Goal: Information Seeking & Learning: Find specific page/section

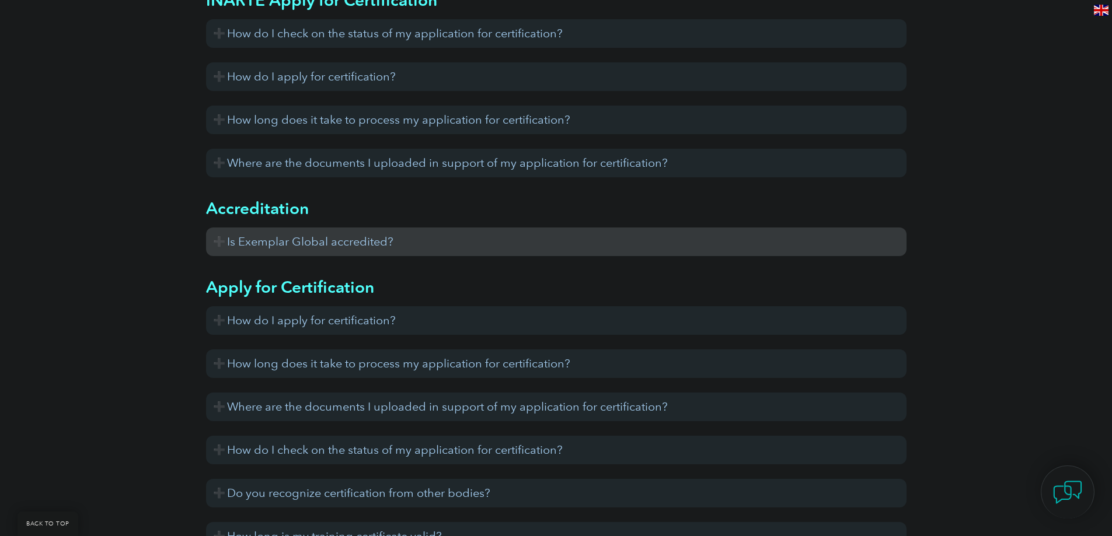
scroll to position [817, 0]
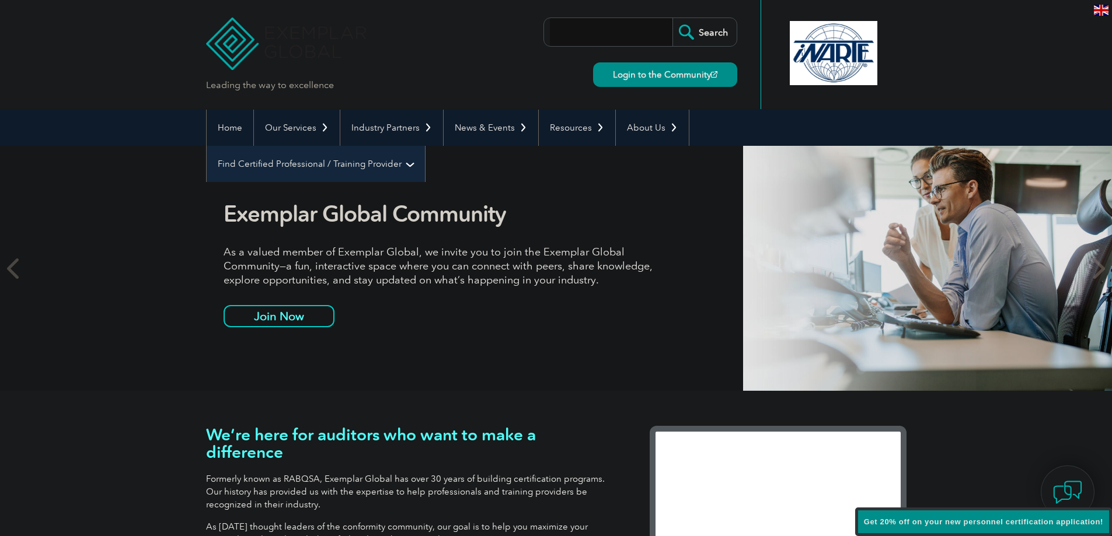
click at [425, 146] on link "Find Certified Professional / Training Provider" at bounding box center [316, 164] width 218 height 36
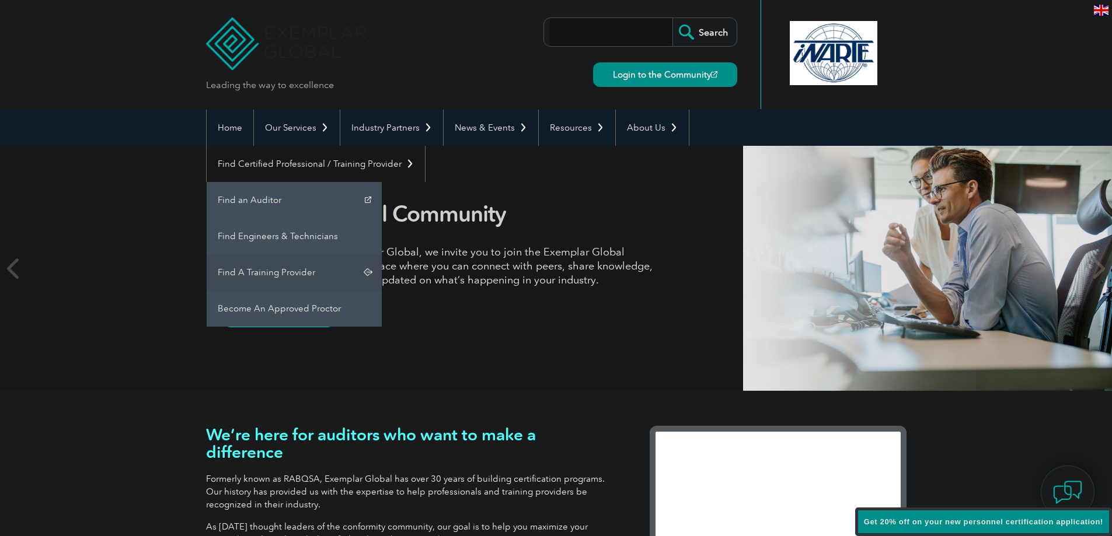
click at [382, 254] on link "Find A Training Provider" at bounding box center [294, 272] width 175 height 36
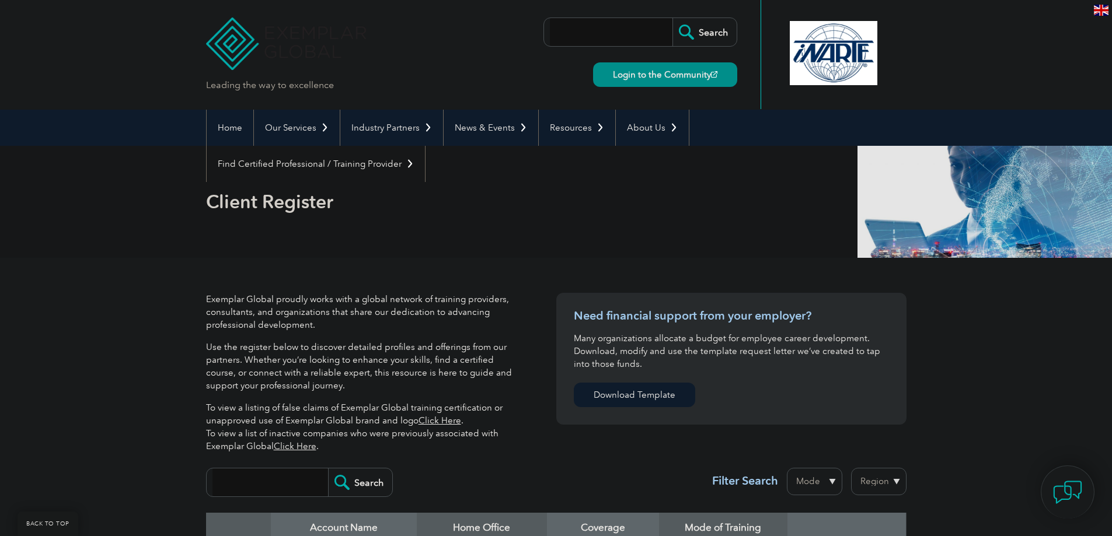
scroll to position [292, 0]
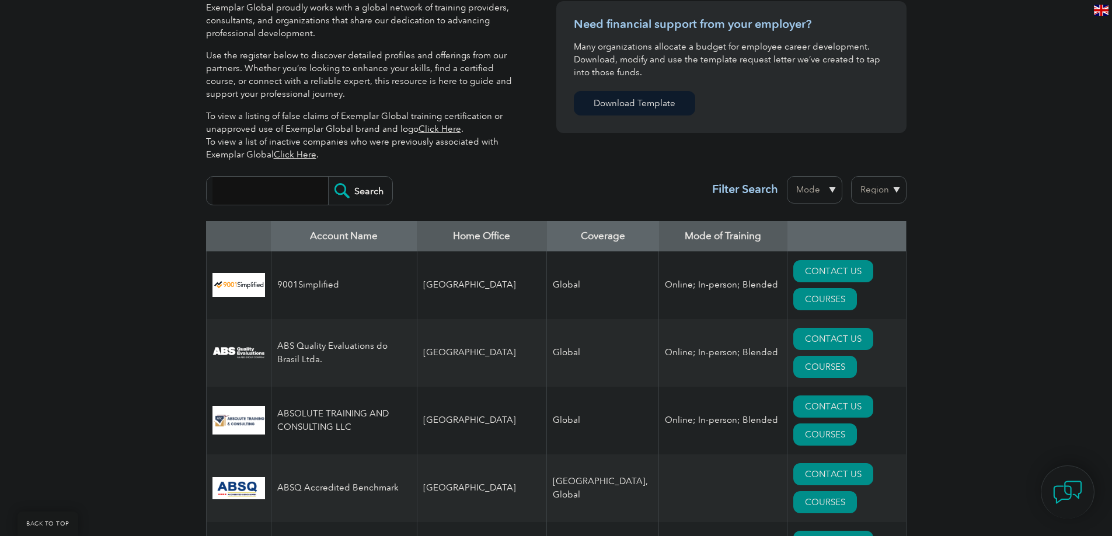
click at [818, 190] on select "Mode Online In-person Blended" at bounding box center [814, 189] width 55 height 27
select select "Online"
click at [787, 176] on select "Mode Online In-person Blended" at bounding box center [814, 189] width 55 height 27
click at [859, 192] on select "Region Australia Bahrain Bangladesh Brazil Canada Colombia Dominican Republic E…" at bounding box center [878, 189] width 55 height 27
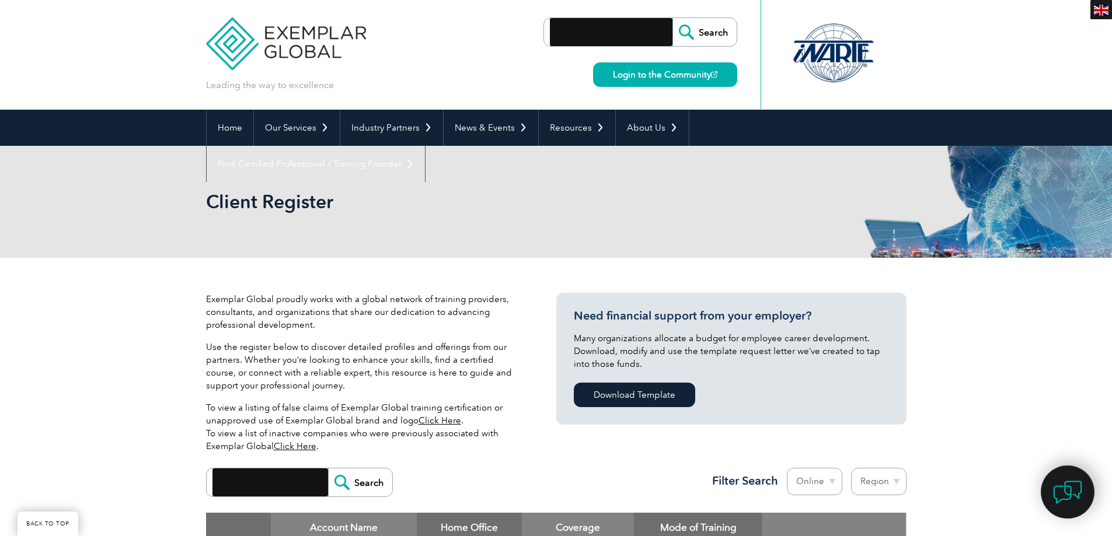
select select "[GEOGRAPHIC_DATA]"
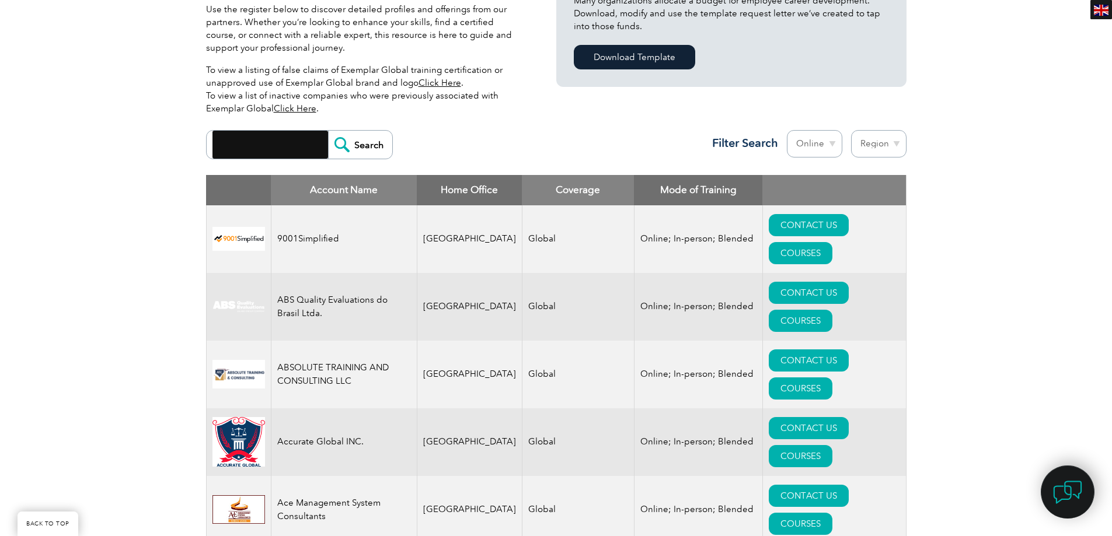
scroll to position [338, 0]
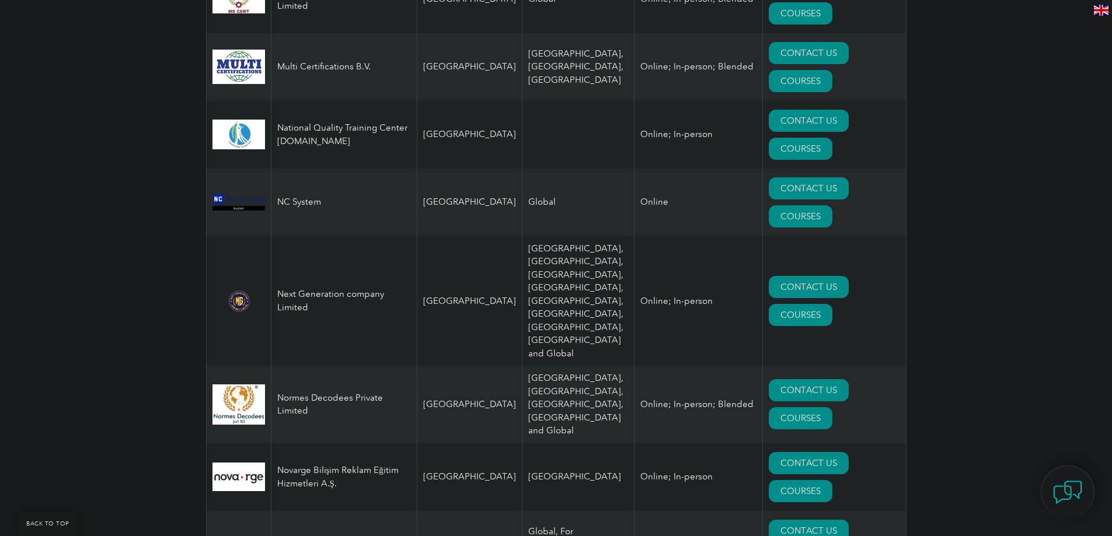
scroll to position [9895, 0]
